Goal: Task Accomplishment & Management: Use online tool/utility

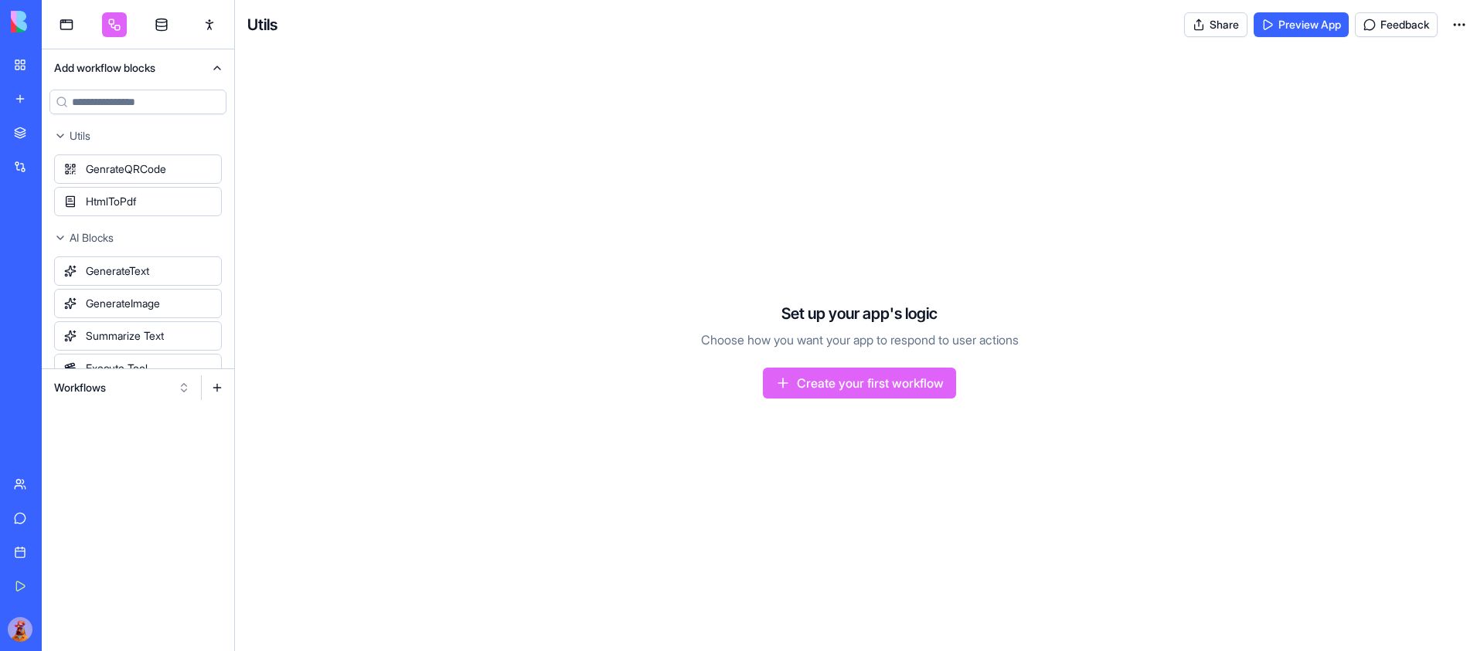
click at [175, 393] on button "Workflows" at bounding box center [121, 388] width 151 height 25
click at [142, 471] on div "Actions" at bounding box center [122, 469] width 147 height 25
click at [222, 389] on button at bounding box center [217, 388] width 25 height 25
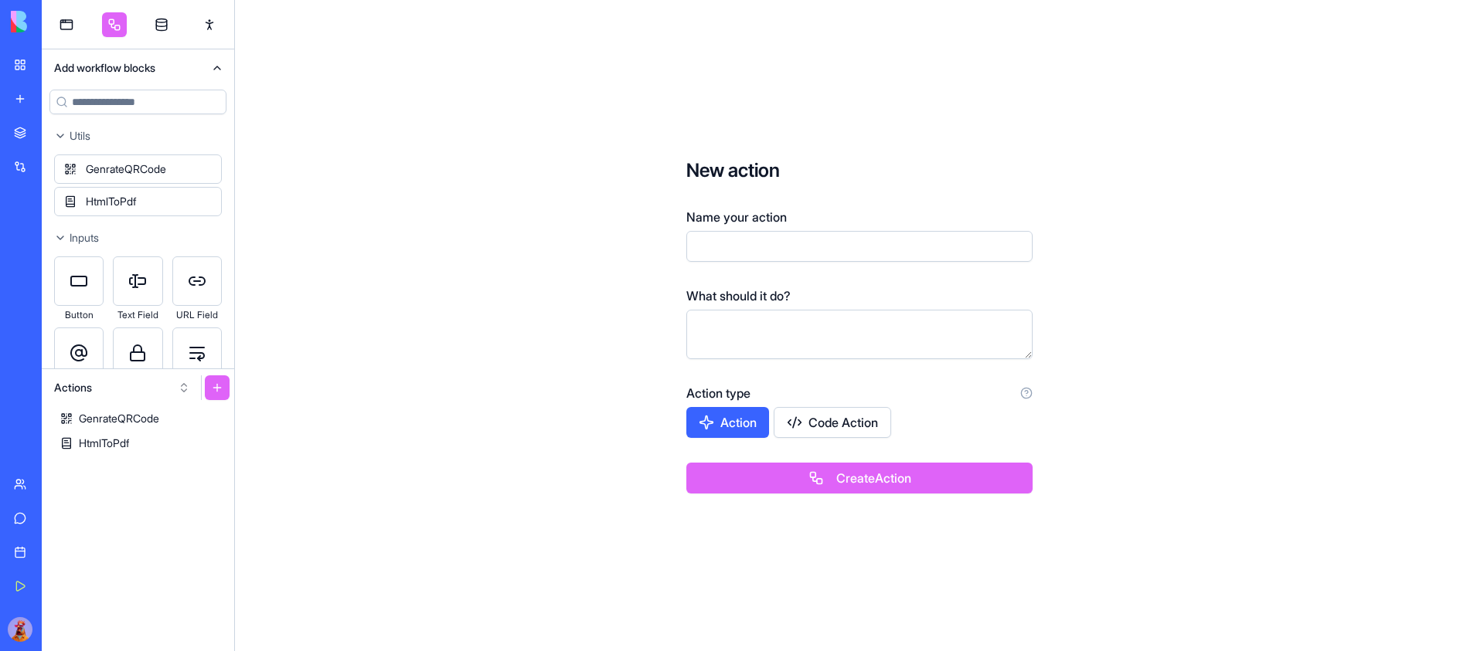
click at [828, 243] on input "Name your action" at bounding box center [859, 246] width 346 height 31
paste input "**********"
type input "**********"
click at [833, 481] on button "Create Action" at bounding box center [859, 478] width 346 height 31
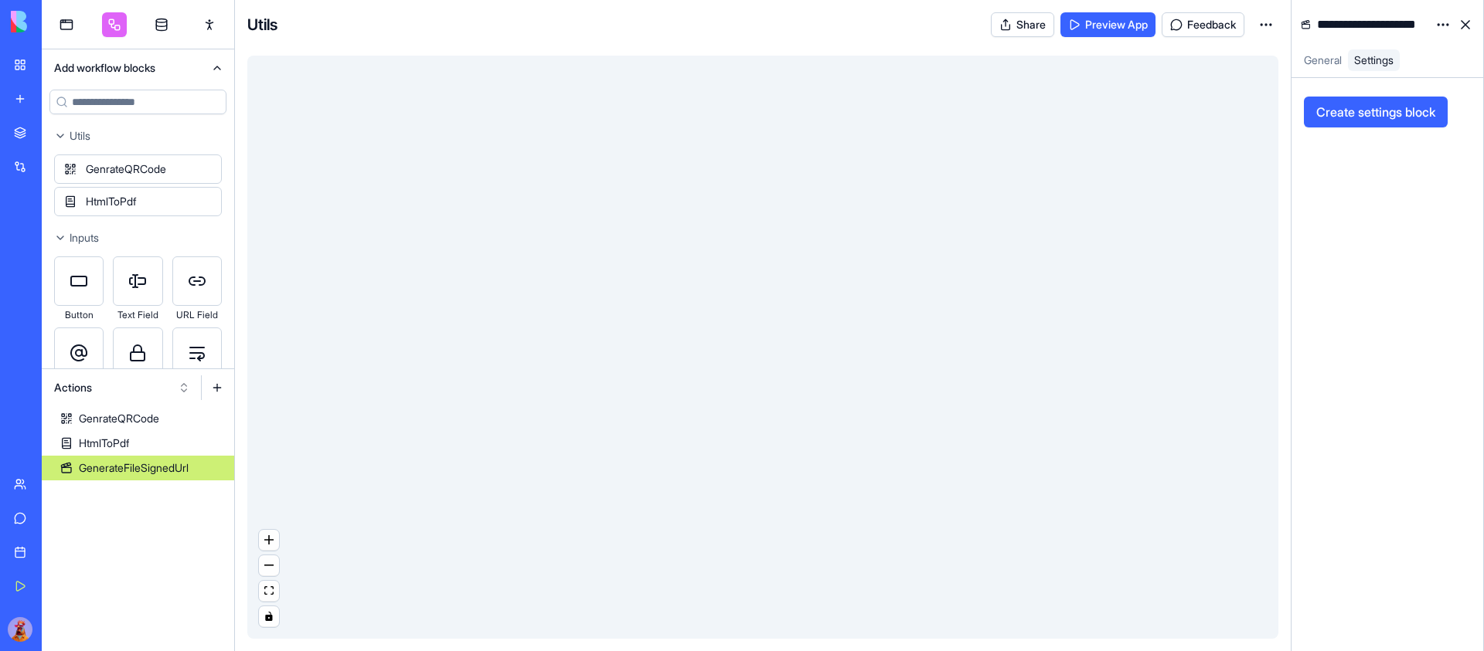
click at [1440, 24] on html "My Workspace New app Marketplace Integrations Recent Doctor Shift Manager TaskF…" at bounding box center [742, 325] width 1484 height 651
click at [1434, 53] on div "State" at bounding box center [1405, 56] width 91 height 25
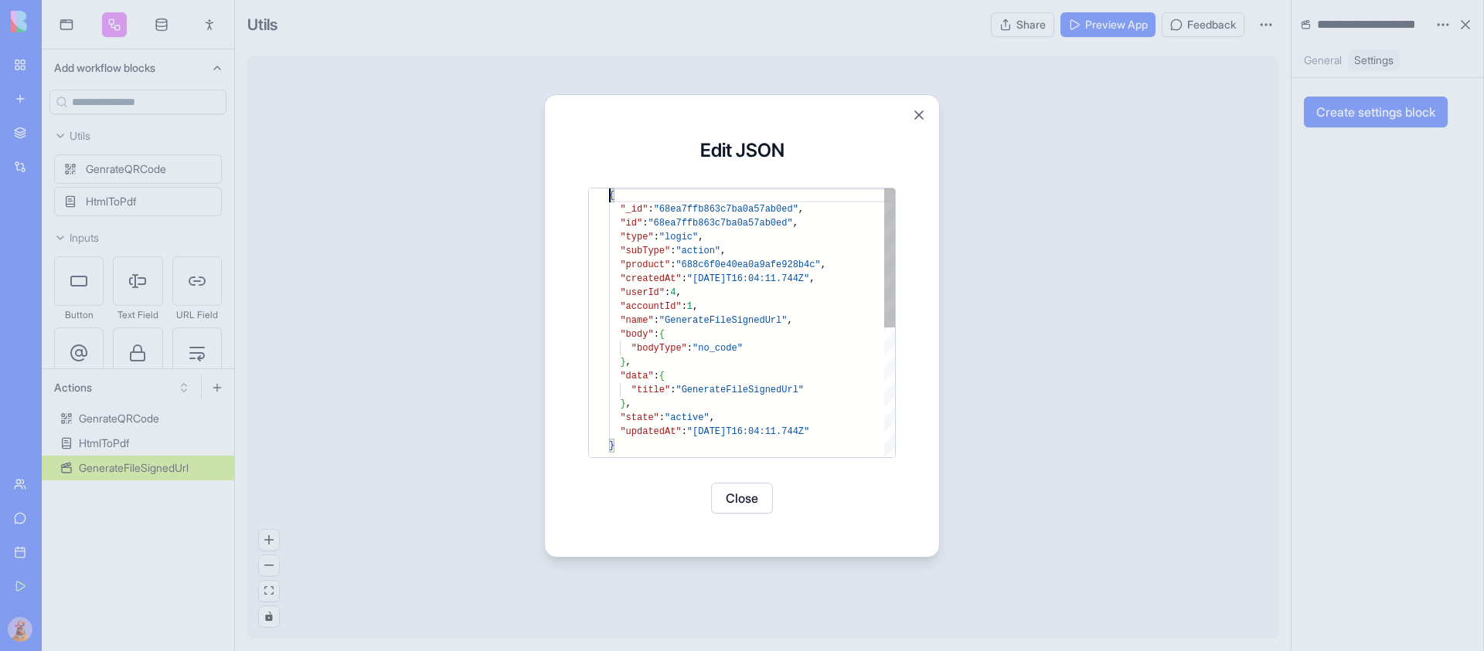
click at [812, 345] on div "{ "_id" : "68ea7ffb863c7ba0a57ab0ed" , "id" : "68ea7ffb863c7ba0a57ab0ed" , "typ…" at bounding box center [752, 448] width 286 height 519
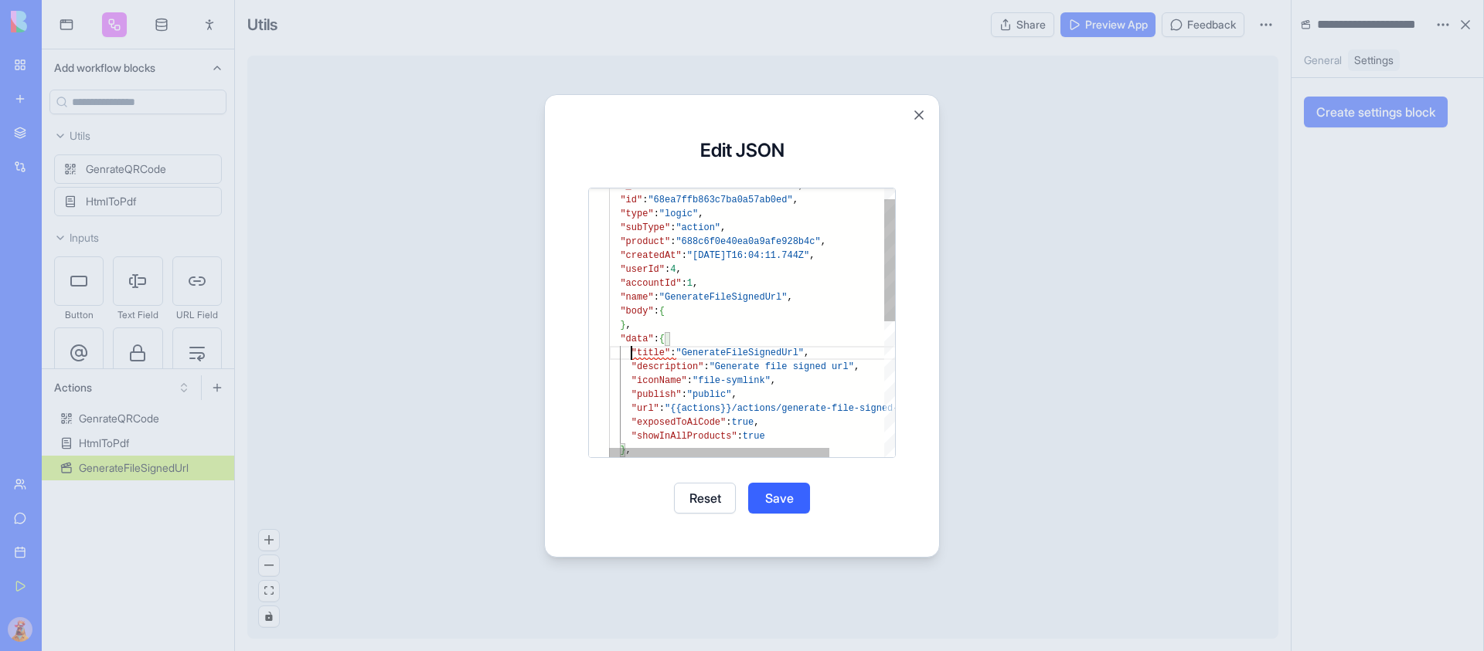
scroll to position [42, 22]
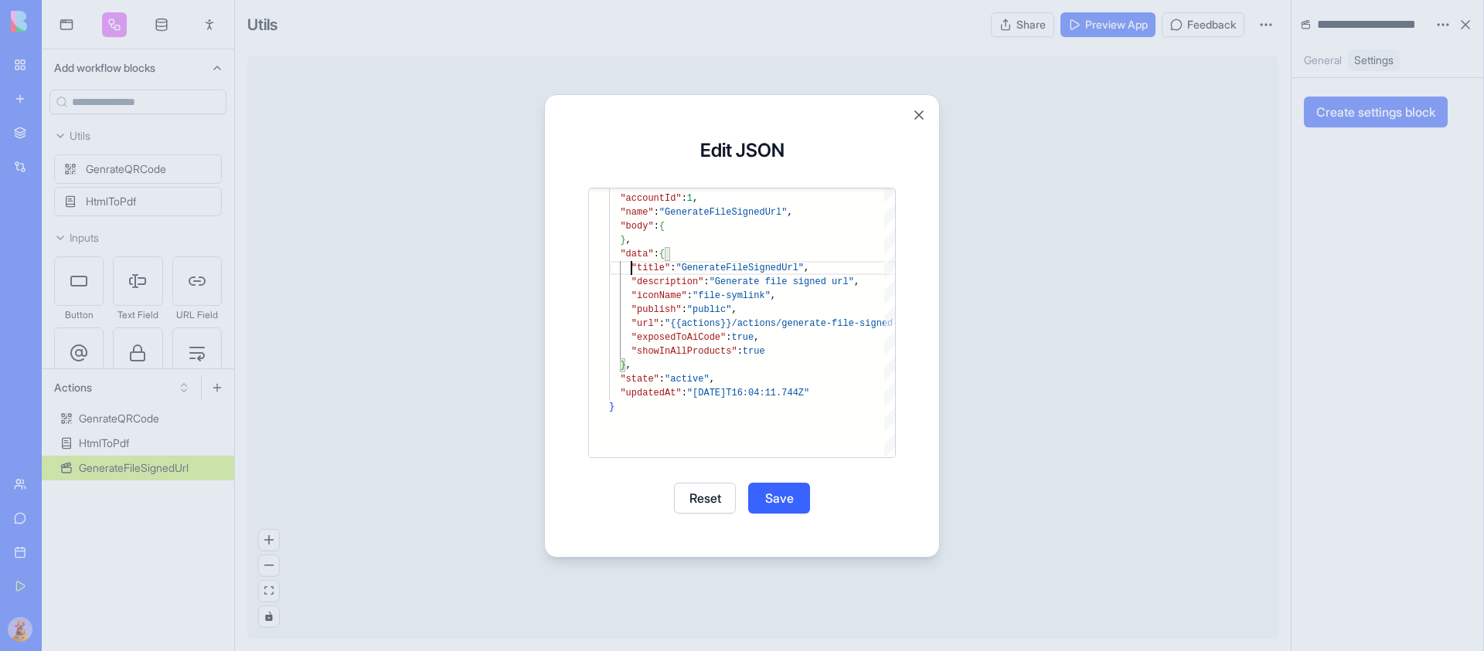
click at [792, 494] on button "Save" at bounding box center [779, 498] width 62 height 31
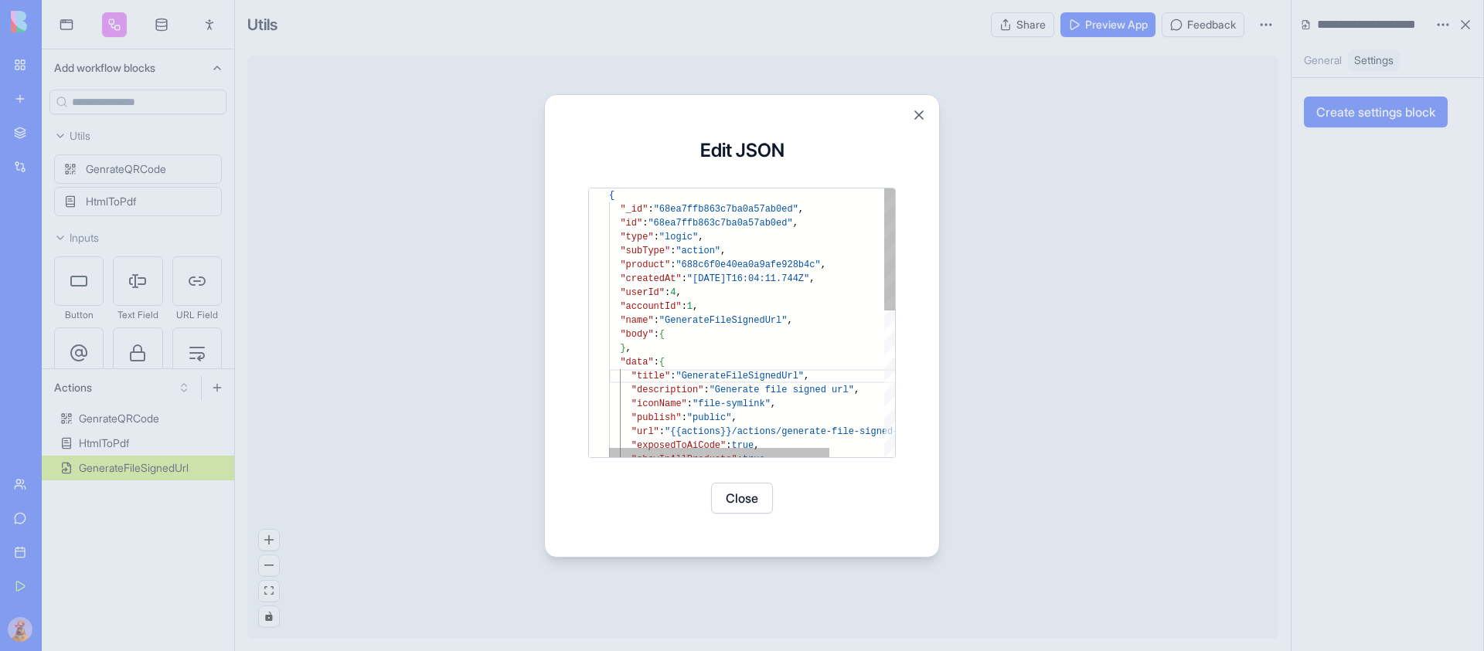
type textarea "**********"
click at [729, 220] on div ""userId" : 4 , "accountId" : 1 , "name" : "GenerateFileSignedUrl" , "body" : { …" at bounding box center [787, 483] width 356 height 589
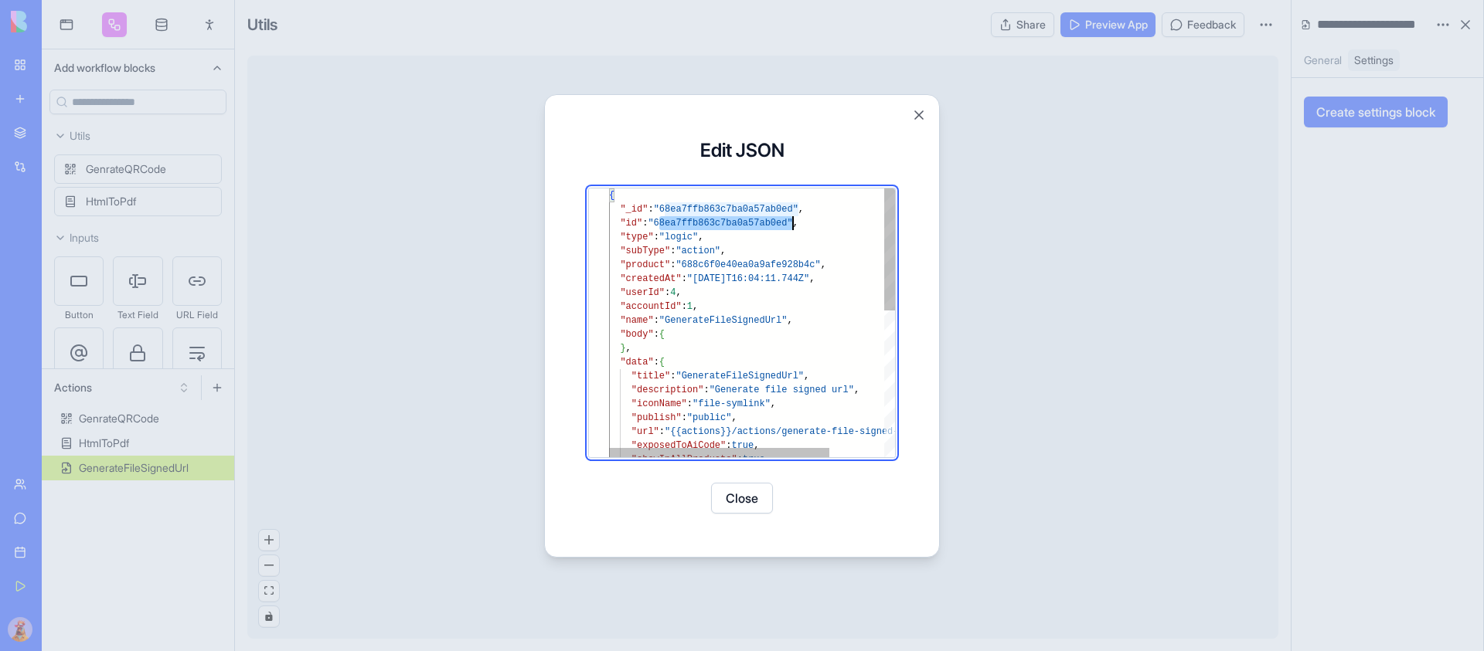
click at [729, 220] on div ""userId" : 4 , "accountId" : 1 , "name" : "GenerateFileSignedUrl" , "body" : { …" at bounding box center [787, 483] width 356 height 589
click at [737, 503] on button "Close" at bounding box center [742, 498] width 62 height 31
